Goal: Task Accomplishment & Management: Manage account settings

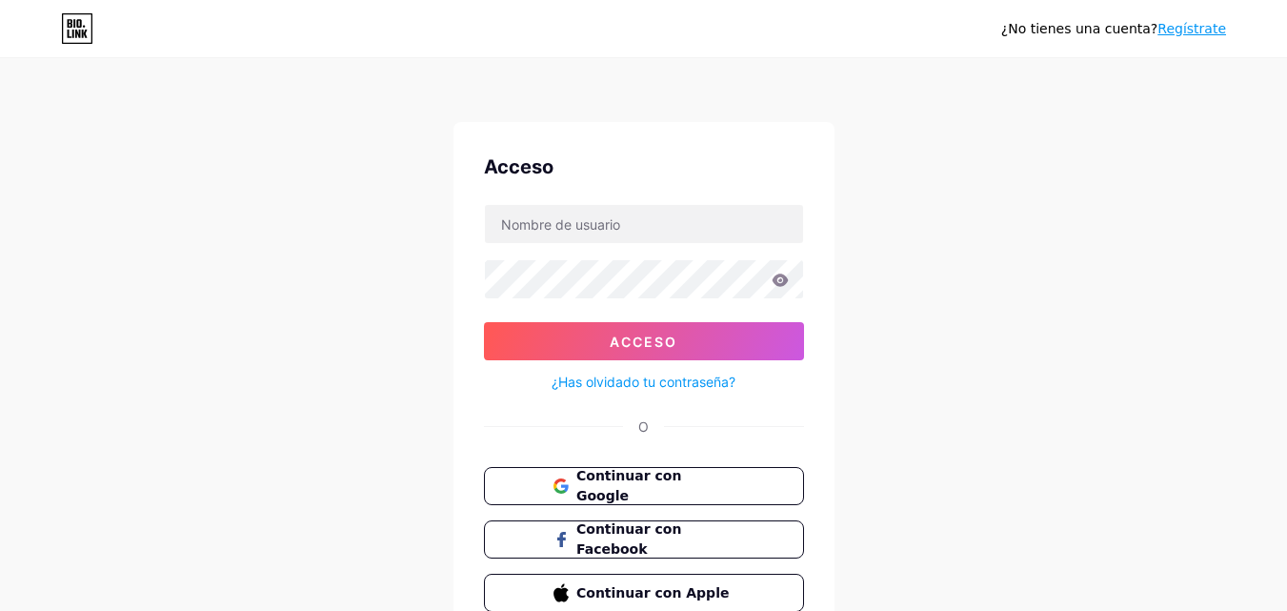
scroll to position [91, 0]
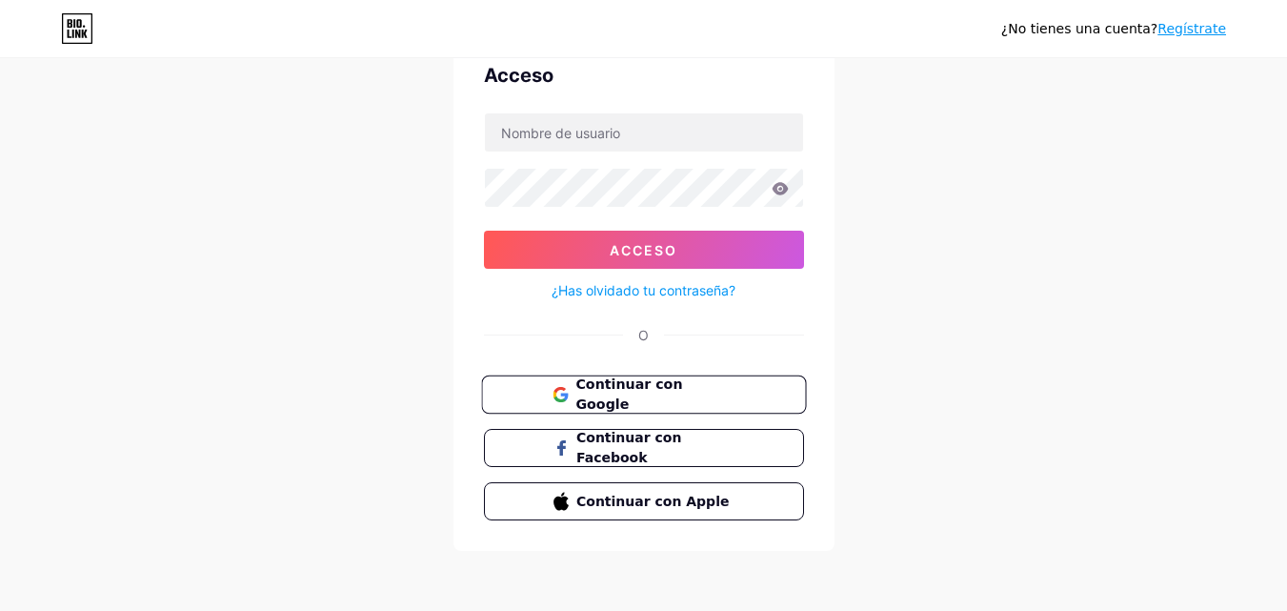
click at [656, 397] on font "Continuar con Google" at bounding box center [628, 394] width 107 height 36
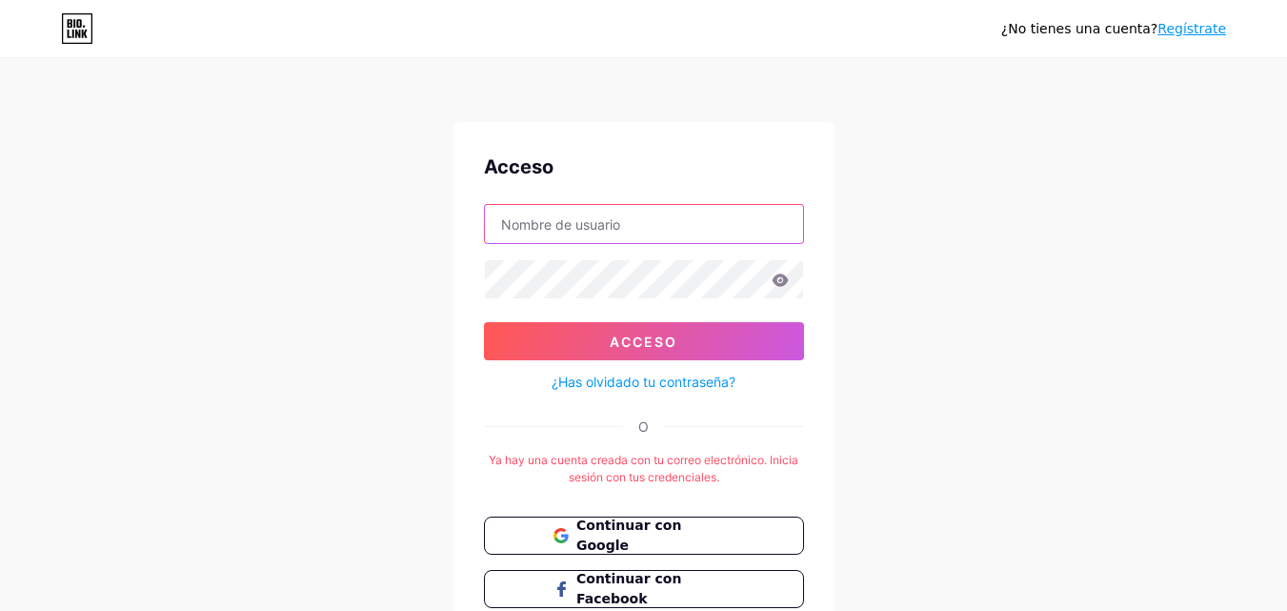
click at [578, 236] on input "text" at bounding box center [644, 224] width 318 height 38
type input "[EMAIL_ADDRESS][DOMAIN_NAME]"
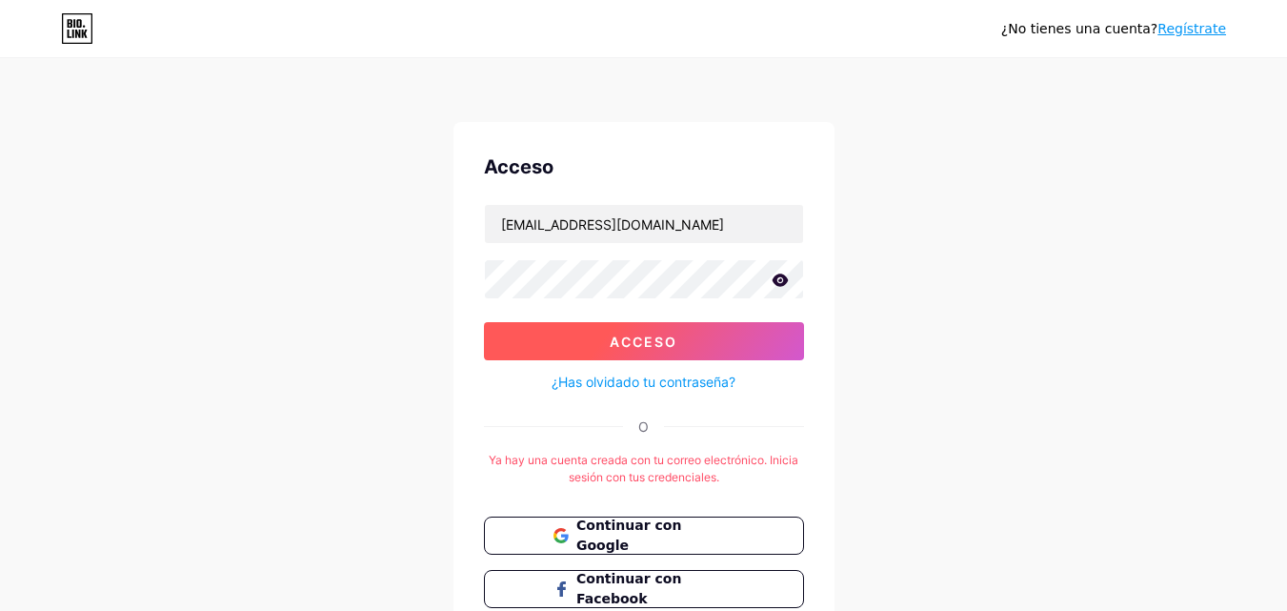
click at [682, 339] on button "Acceso" at bounding box center [644, 341] width 320 height 38
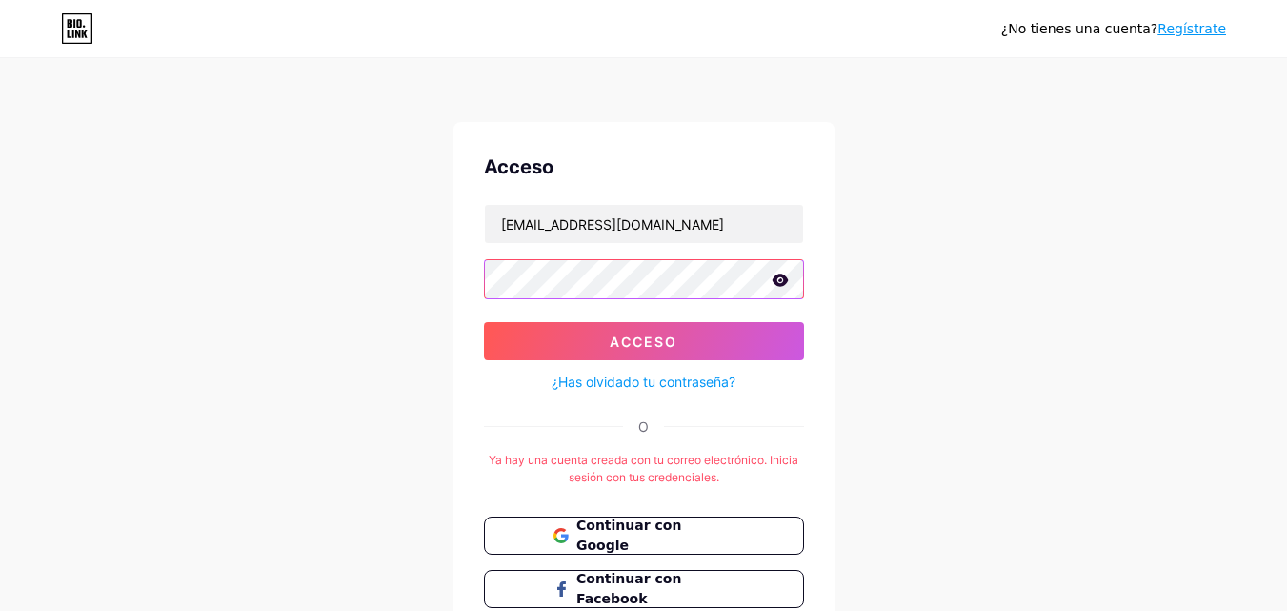
click at [484, 322] on button "Acceso" at bounding box center [644, 341] width 320 height 38
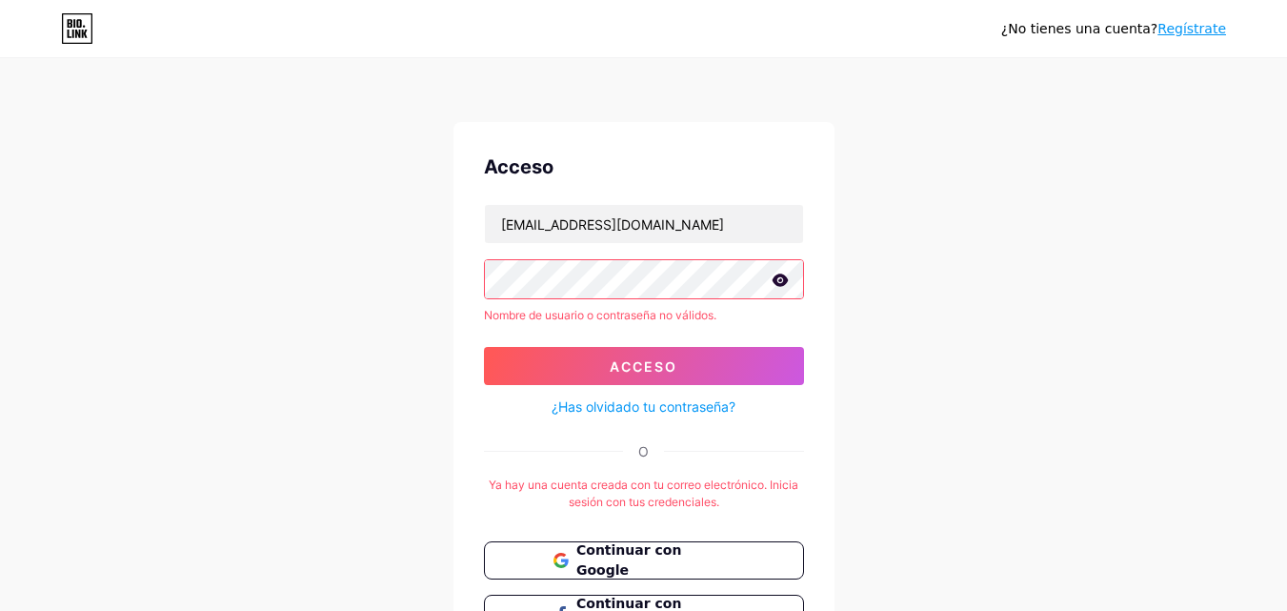
scroll to position [166, 0]
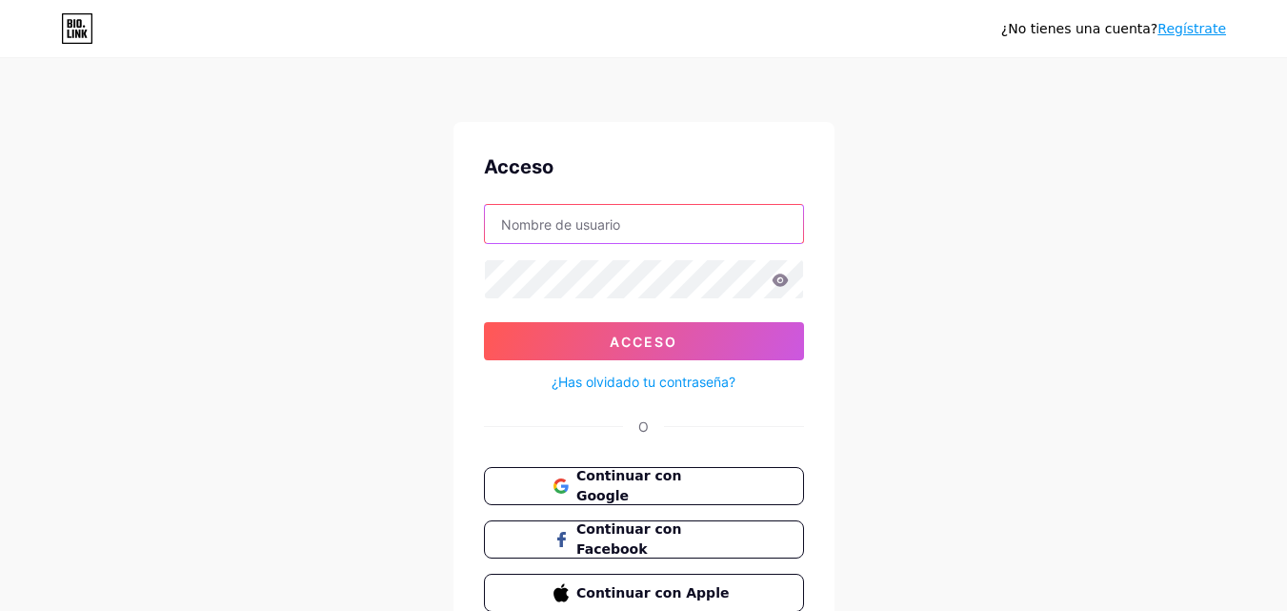
click at [662, 228] on input "text" at bounding box center [644, 224] width 318 height 38
type input "[EMAIL_ADDRESS][DOMAIN_NAME]"
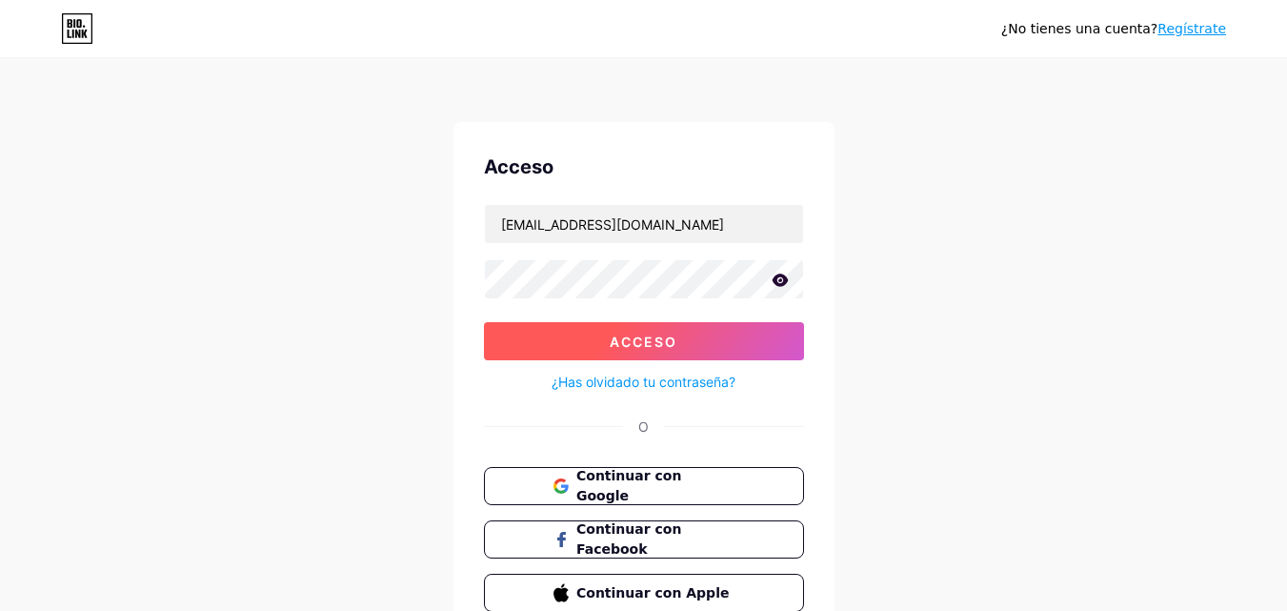
click at [656, 343] on font "Acceso" at bounding box center [644, 341] width 68 height 16
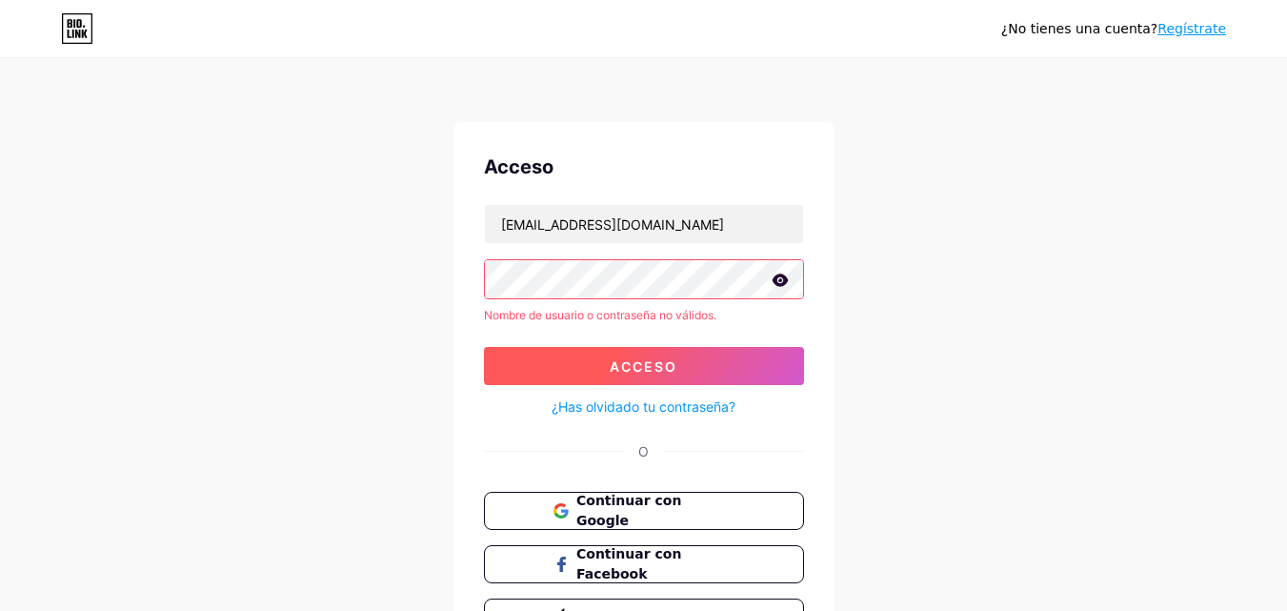
click at [620, 369] on font "Acceso" at bounding box center [644, 366] width 68 height 16
click at [784, 284] on icon at bounding box center [780, 279] width 16 height 12
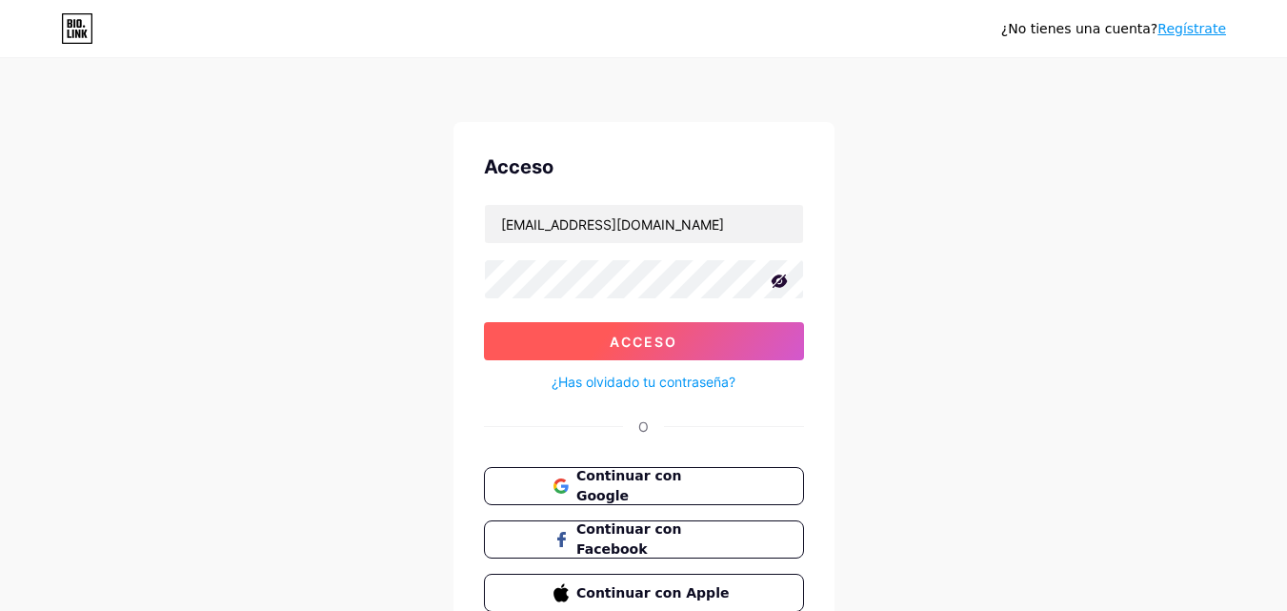
click at [619, 326] on button "Acceso" at bounding box center [644, 341] width 320 height 38
click at [767, 336] on button "Acceso" at bounding box center [644, 341] width 320 height 38
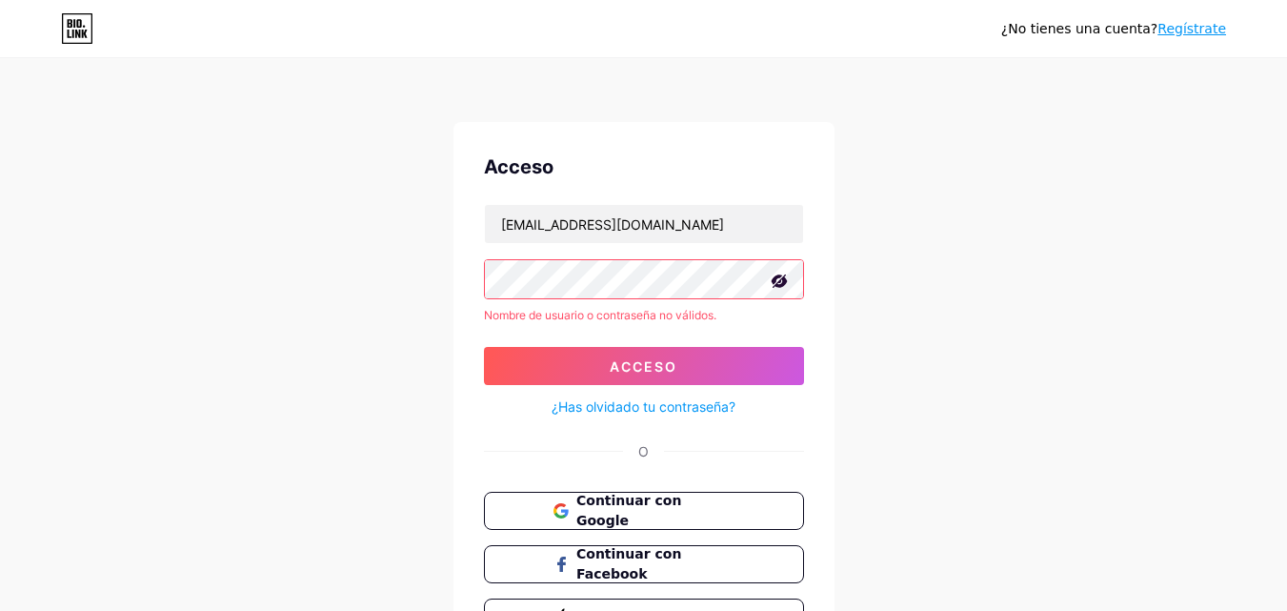
click at [664, 405] on font "¿Has olvidado tu contraseña?" at bounding box center [644, 406] width 184 height 16
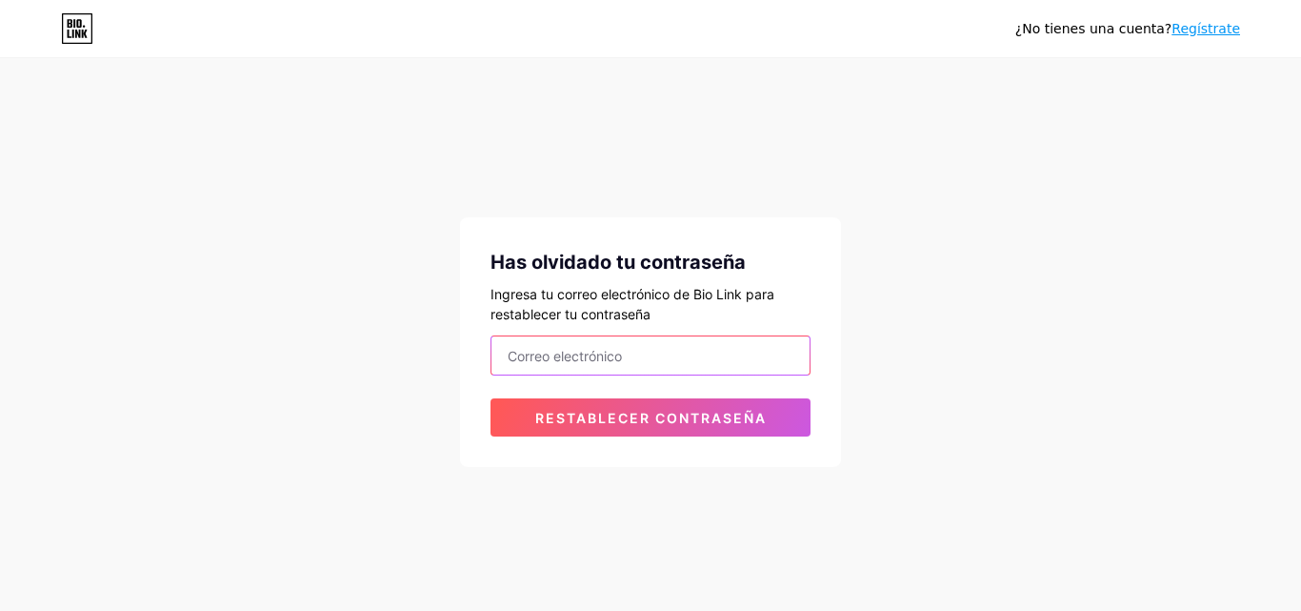
click at [647, 358] on input "email" at bounding box center [651, 355] width 318 height 38
type input "[EMAIL_ADDRESS][DOMAIN_NAME]"
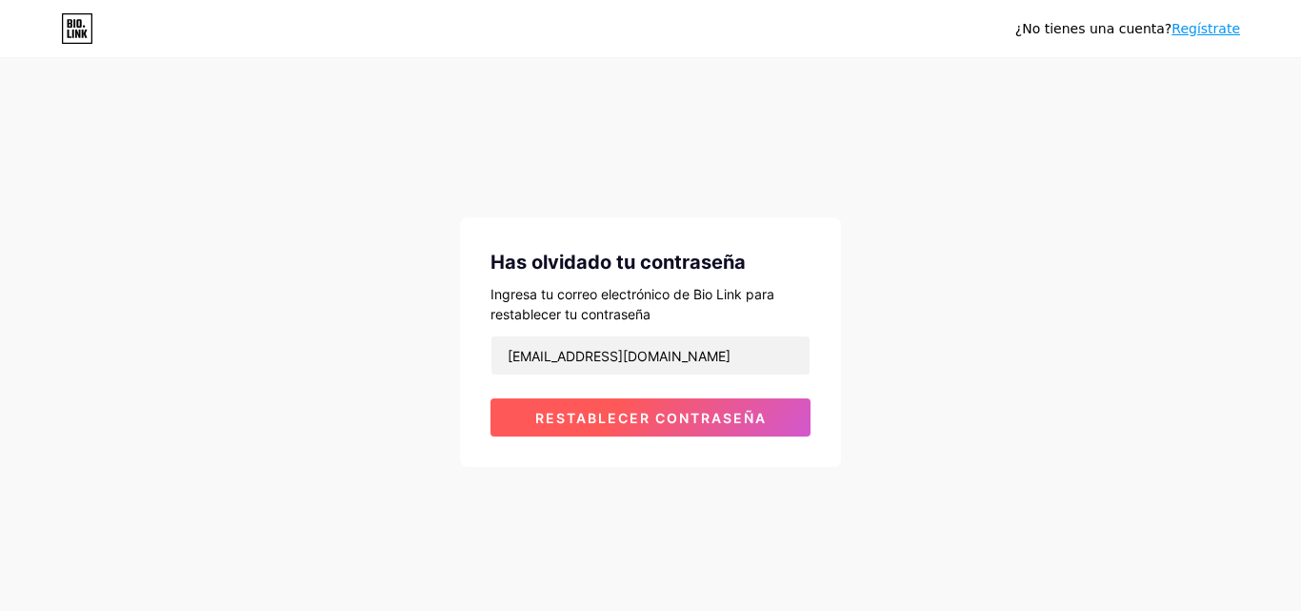
click at [649, 404] on button "Restablecer contraseña" at bounding box center [651, 417] width 320 height 38
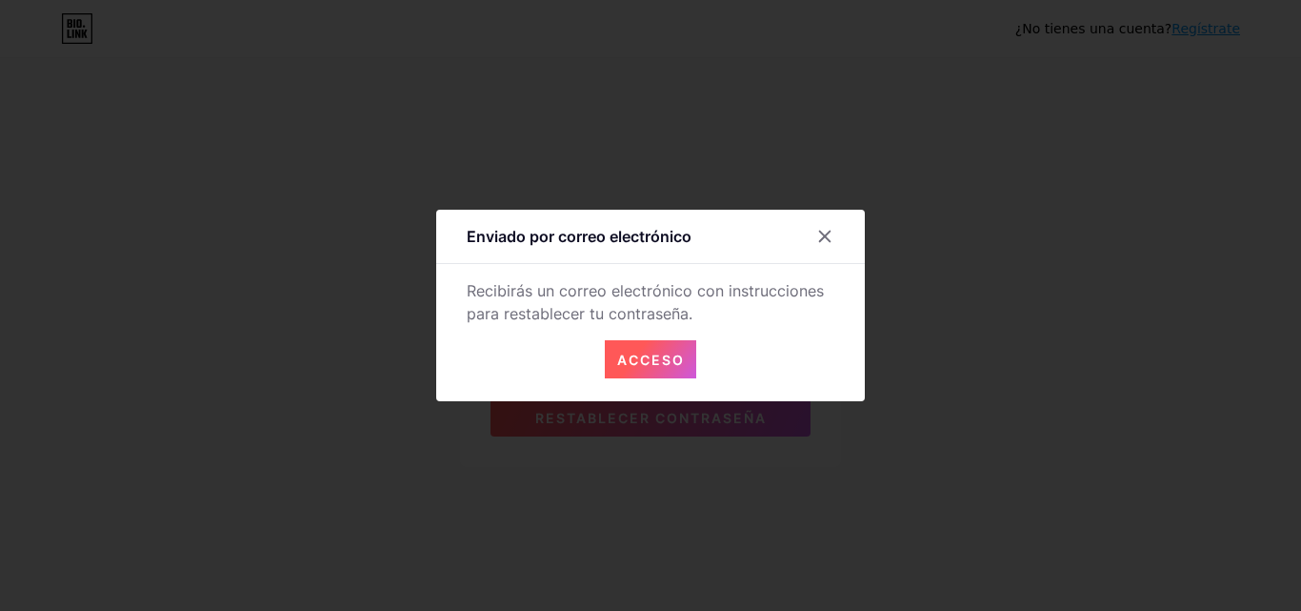
click at [676, 360] on font "Acceso" at bounding box center [651, 360] width 68 height 16
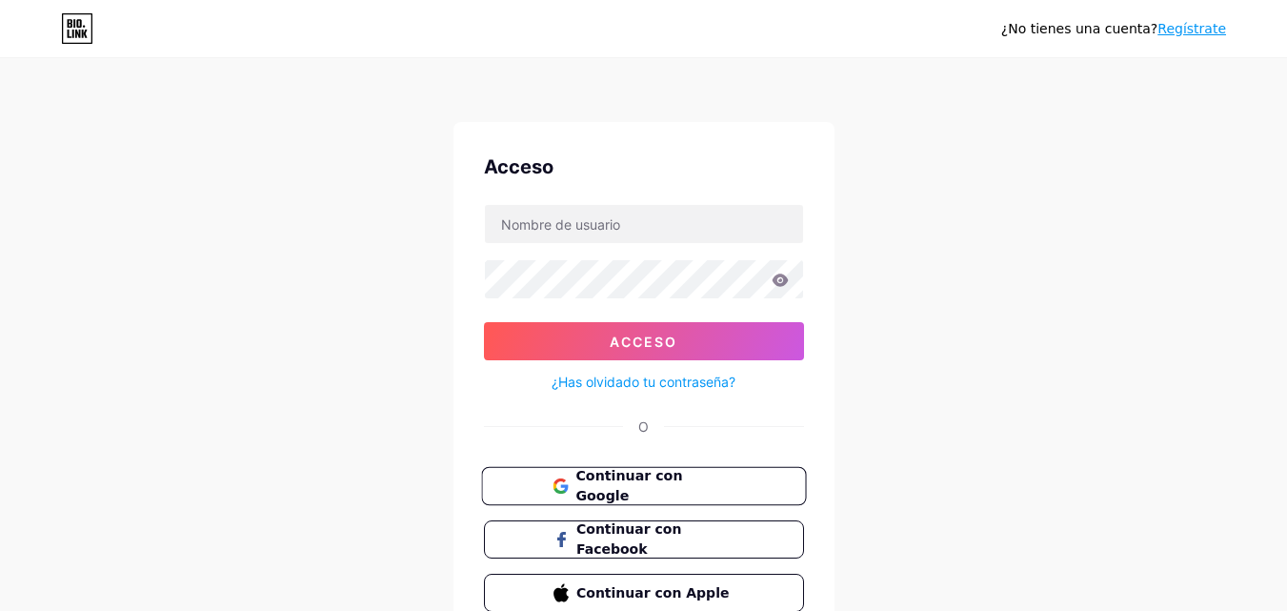
click at [639, 480] on font "Continuar con Google" at bounding box center [628, 486] width 107 height 36
